Goal: Use online tool/utility: Utilize a website feature to perform a specific function

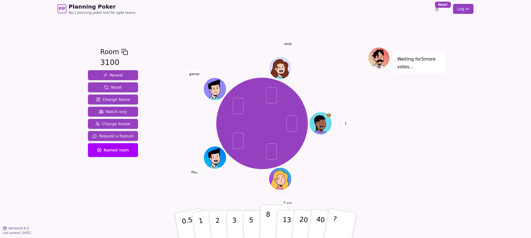
click at [268, 222] on p "8" at bounding box center [268, 226] width 5 height 30
click at [216, 218] on p "2" at bounding box center [218, 226] width 7 height 30
click at [219, 221] on p "2" at bounding box center [218, 226] width 7 height 30
click at [250, 222] on p "5" at bounding box center [251, 226] width 5 height 30
click at [112, 85] on span "Reset" at bounding box center [112, 88] width 17 height 6
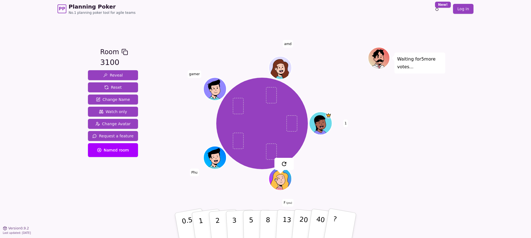
click at [245, 180] on div "1 F (you) Phu gamer amd" at bounding box center [262, 123] width 212 height 133
click at [255, 225] on button "5" at bounding box center [257, 226] width 29 height 42
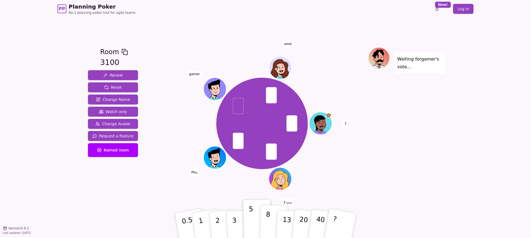
click at [265, 228] on button "8" at bounding box center [274, 226] width 29 height 42
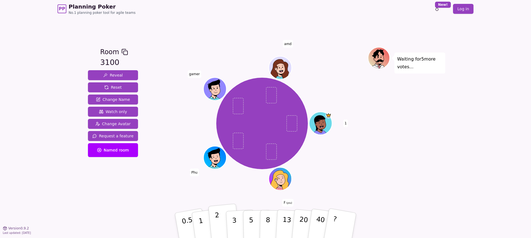
click at [222, 219] on button "2" at bounding box center [224, 226] width 32 height 44
click at [236, 216] on button "3" at bounding box center [241, 225] width 30 height 43
click at [218, 223] on p "2" at bounding box center [218, 226] width 7 height 30
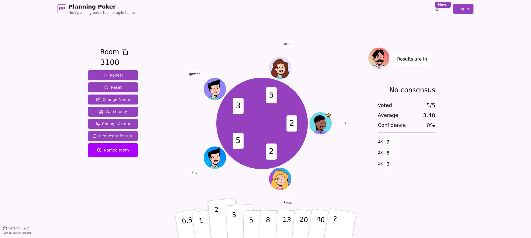
click at [238, 222] on button "3" at bounding box center [241, 225] width 30 height 43
